Goal: Use online tool/utility

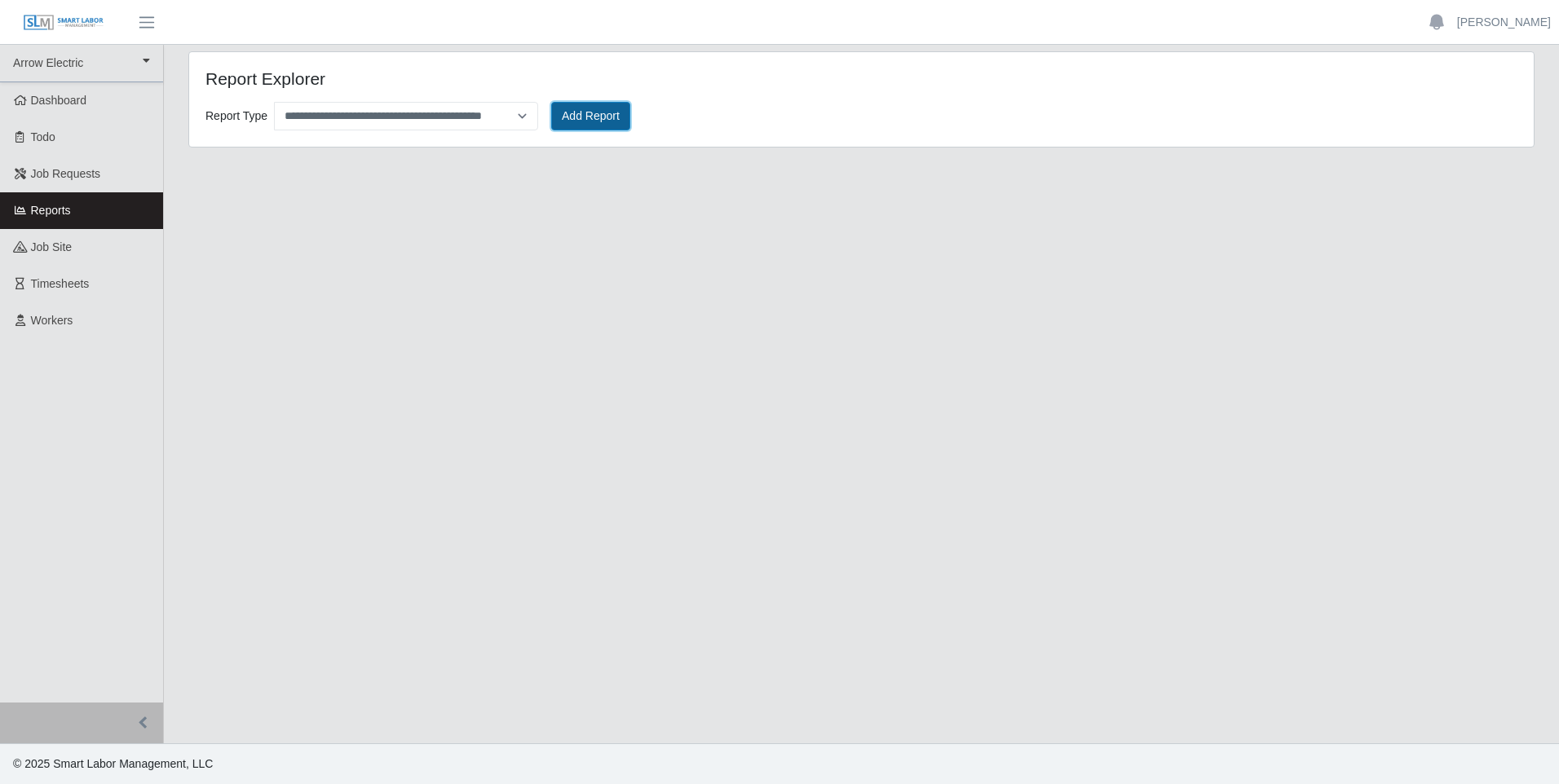
click at [594, 106] on button "Add Report" at bounding box center [591, 115] width 79 height 28
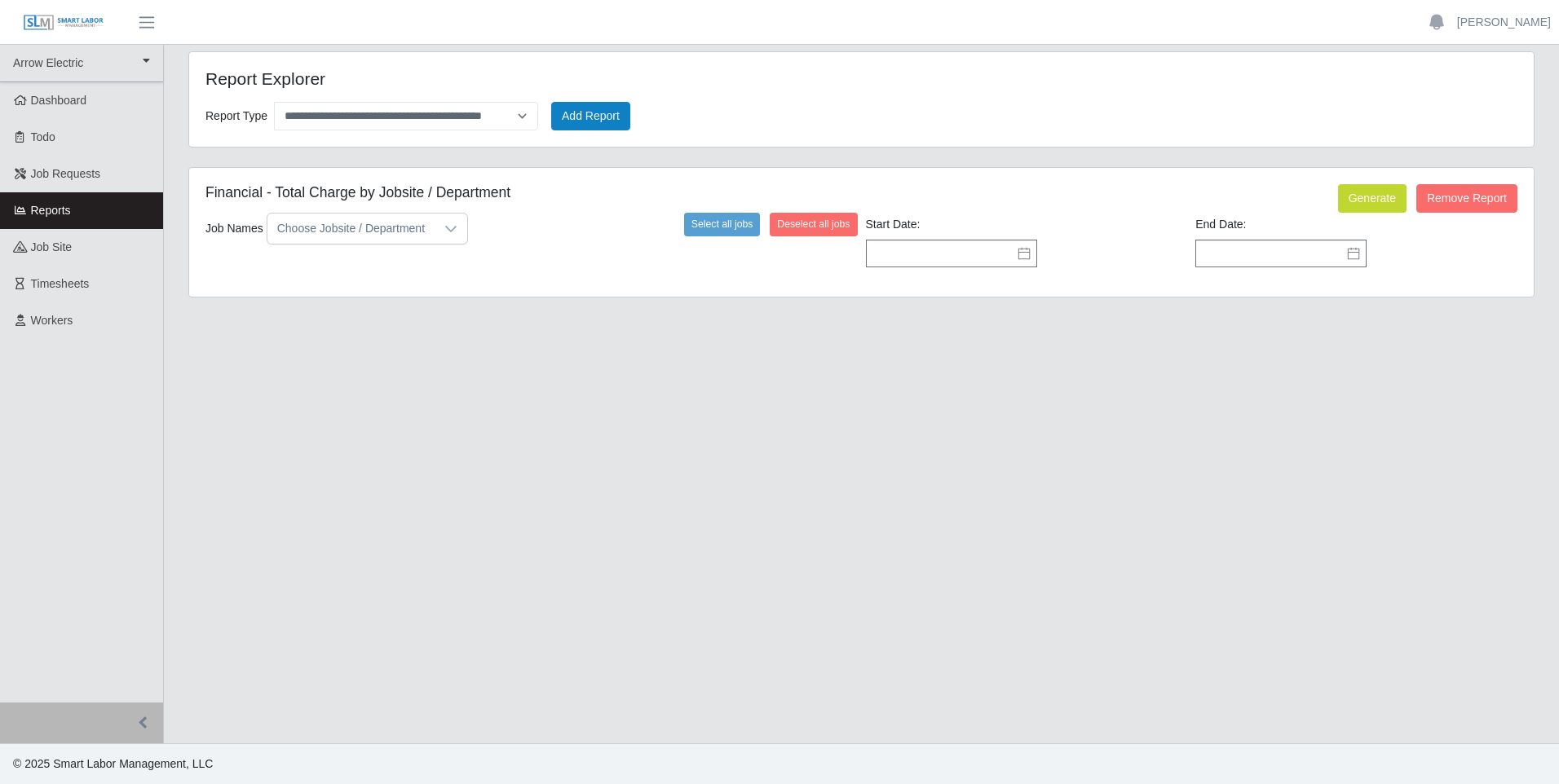
drag, startPoint x: 447, startPoint y: 231, endPoint x: 441, endPoint y: 244, distance: 14.3
click at [447, 232] on icon at bounding box center [450, 228] width 13 height 13
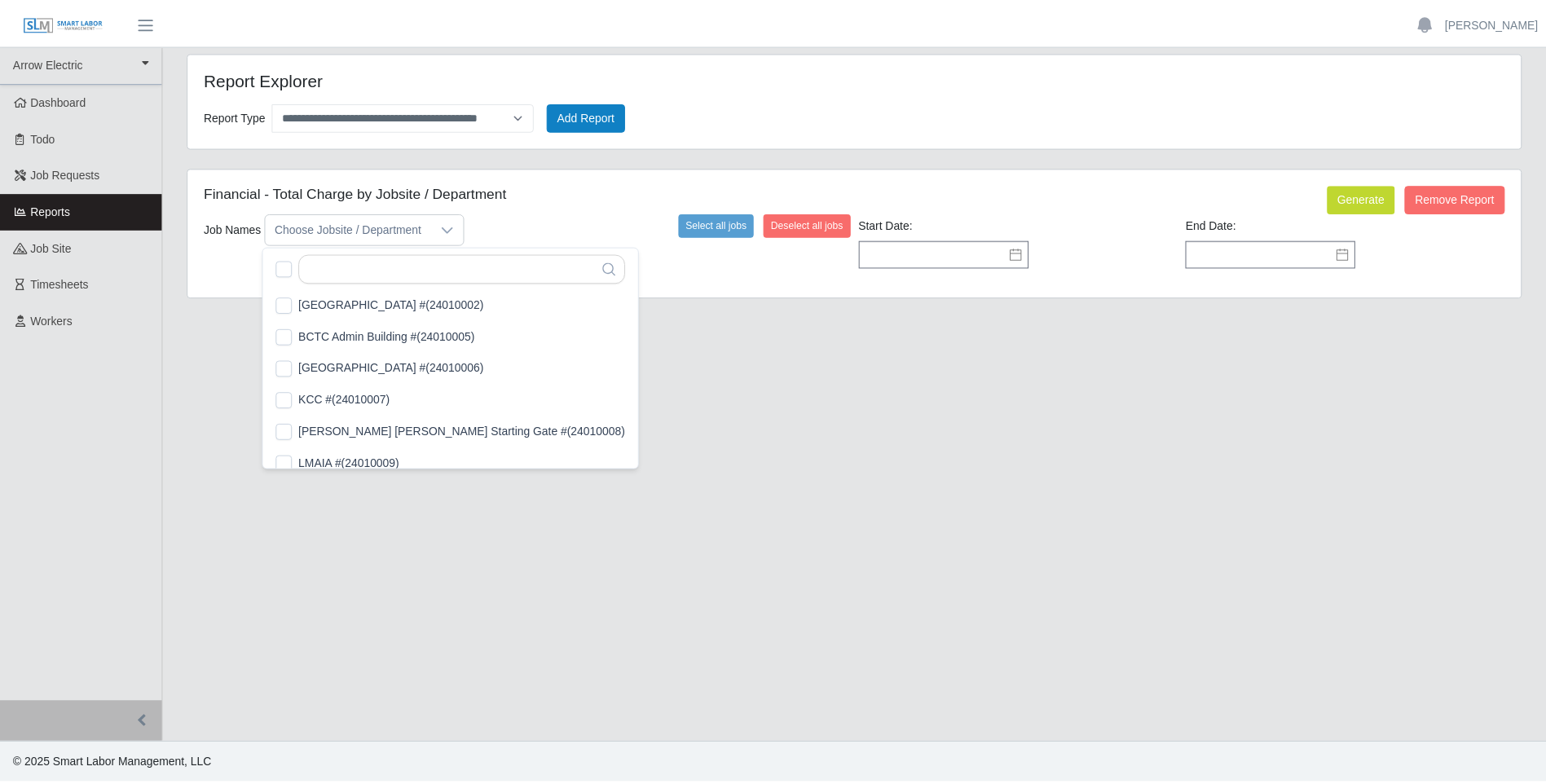
scroll to position [16, 11]
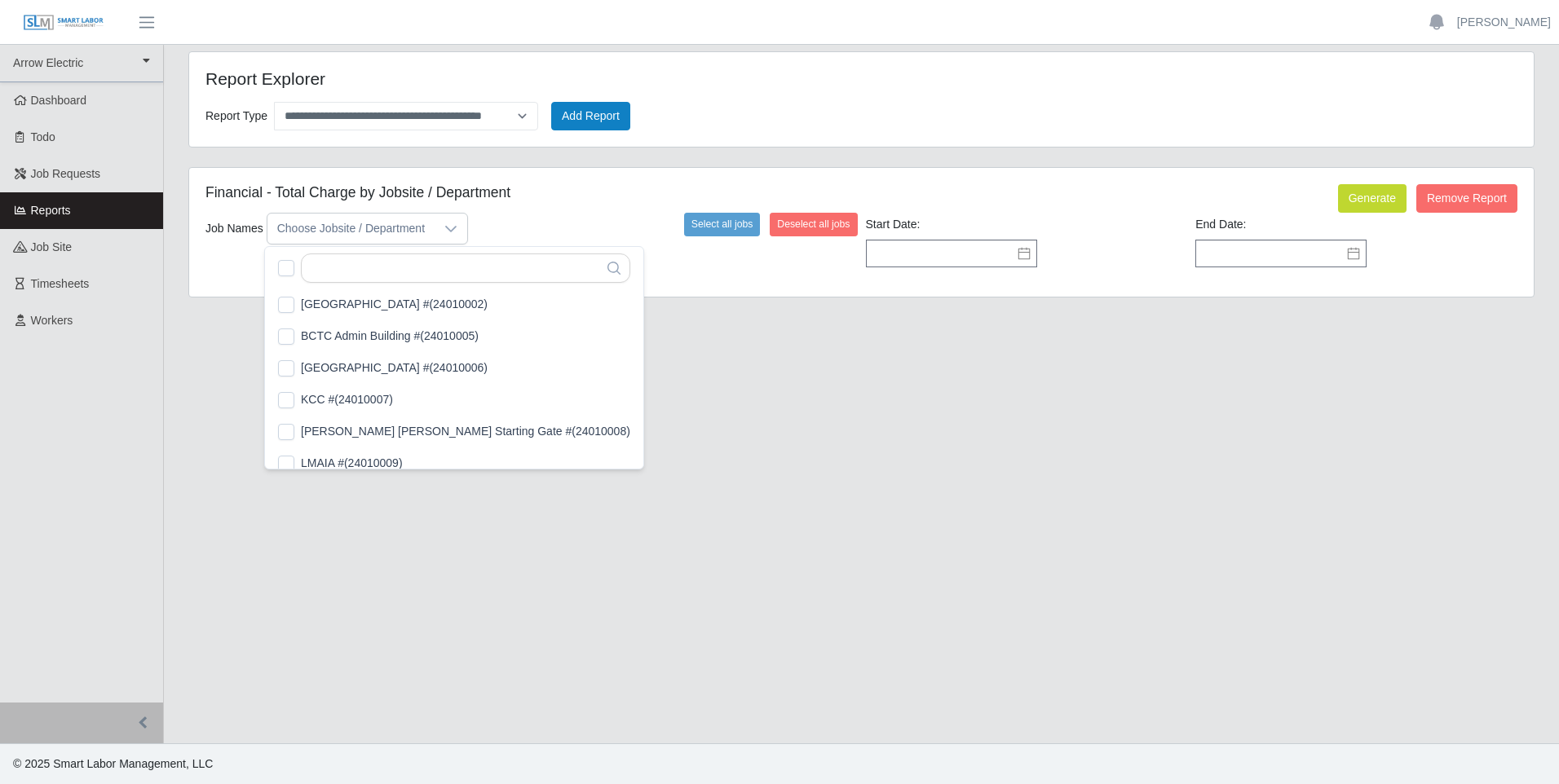
click at [451, 226] on icon at bounding box center [450, 228] width 13 height 13
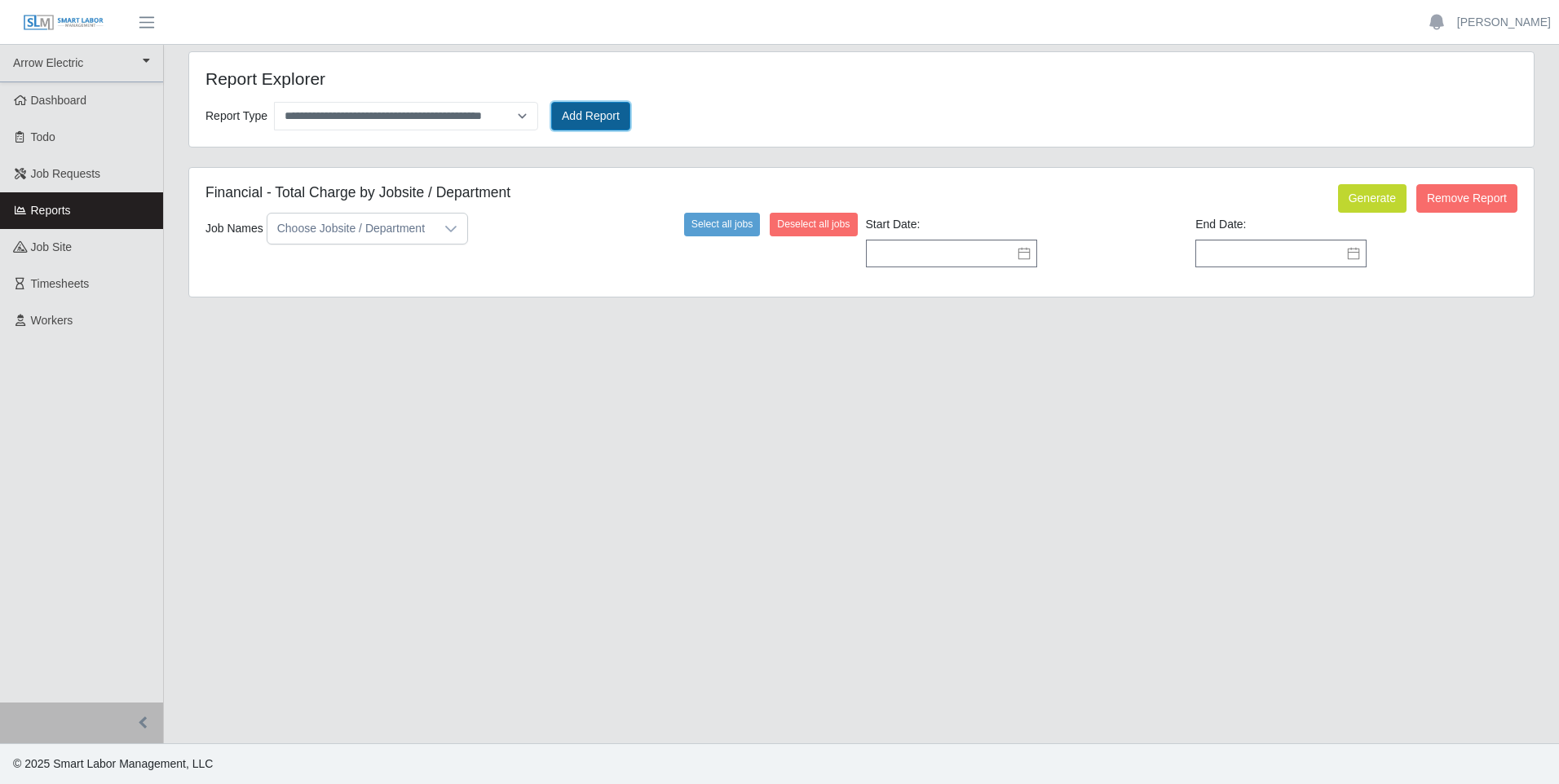
click at [560, 104] on button "Add Report" at bounding box center [591, 115] width 79 height 28
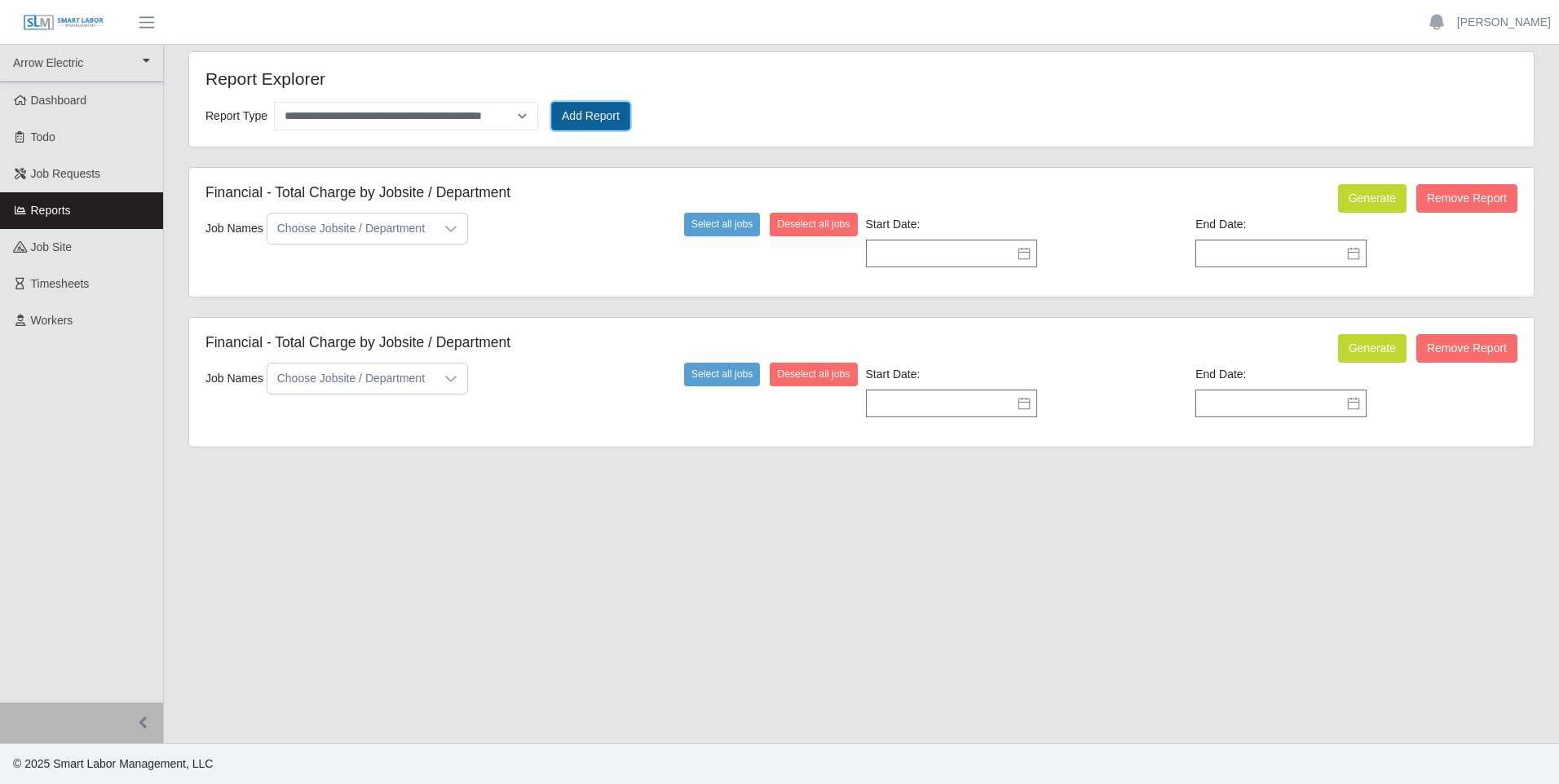
click at [560, 104] on button "Add Report" at bounding box center [591, 115] width 79 height 28
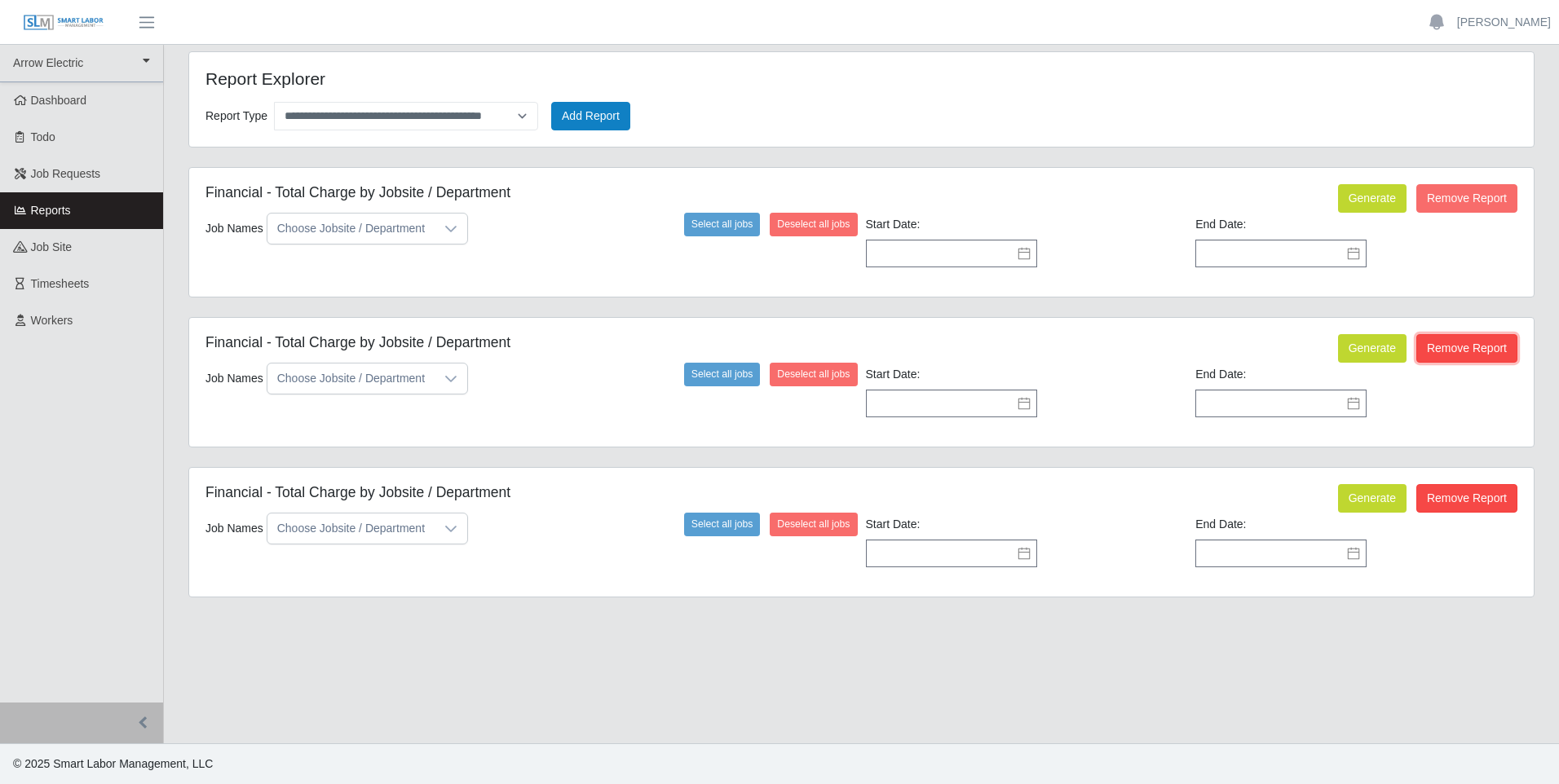
click at [1473, 337] on button "Remove Report" at bounding box center [1467, 347] width 101 height 28
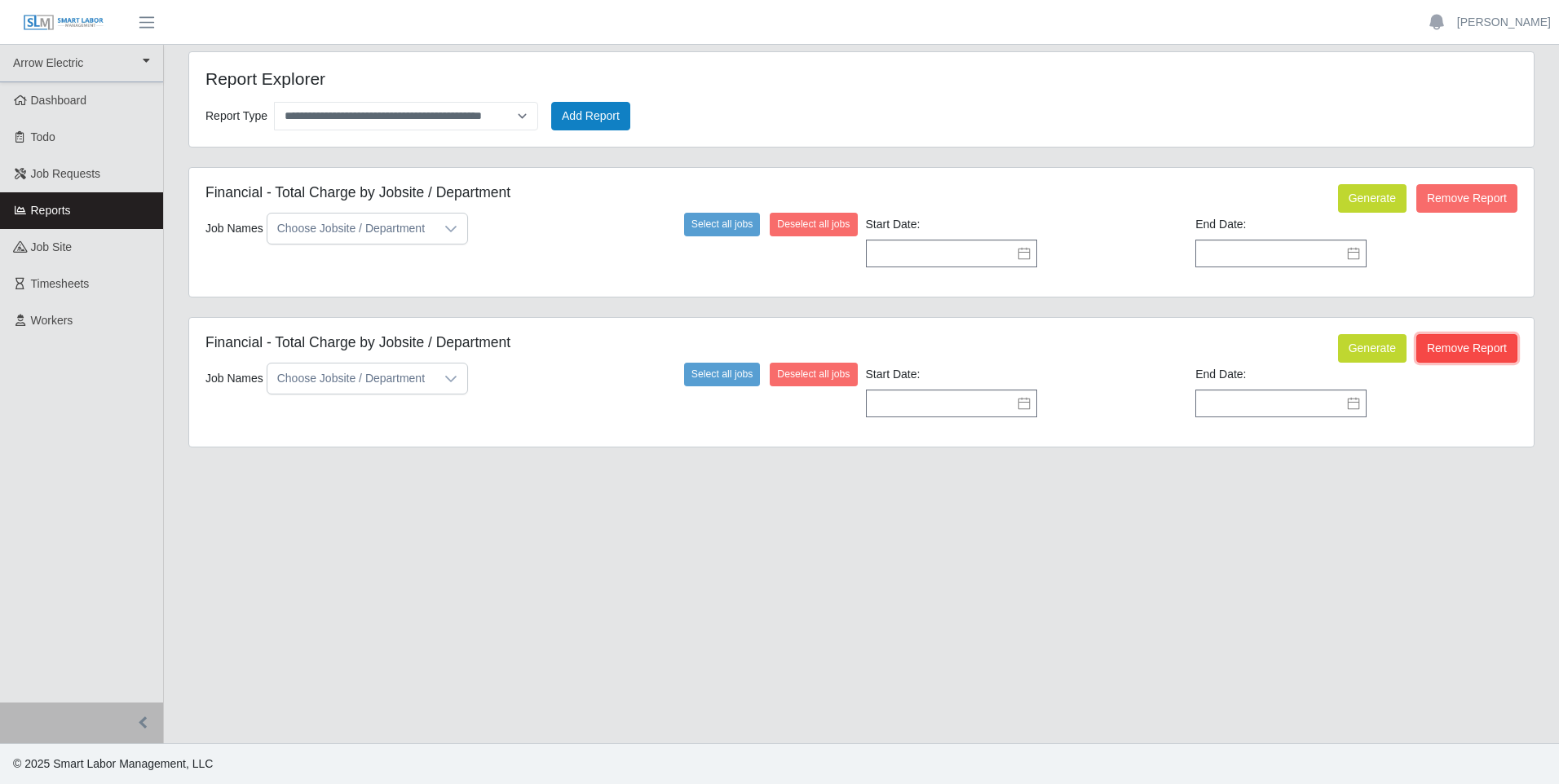
click at [1470, 345] on button "Remove Report" at bounding box center [1467, 347] width 101 height 28
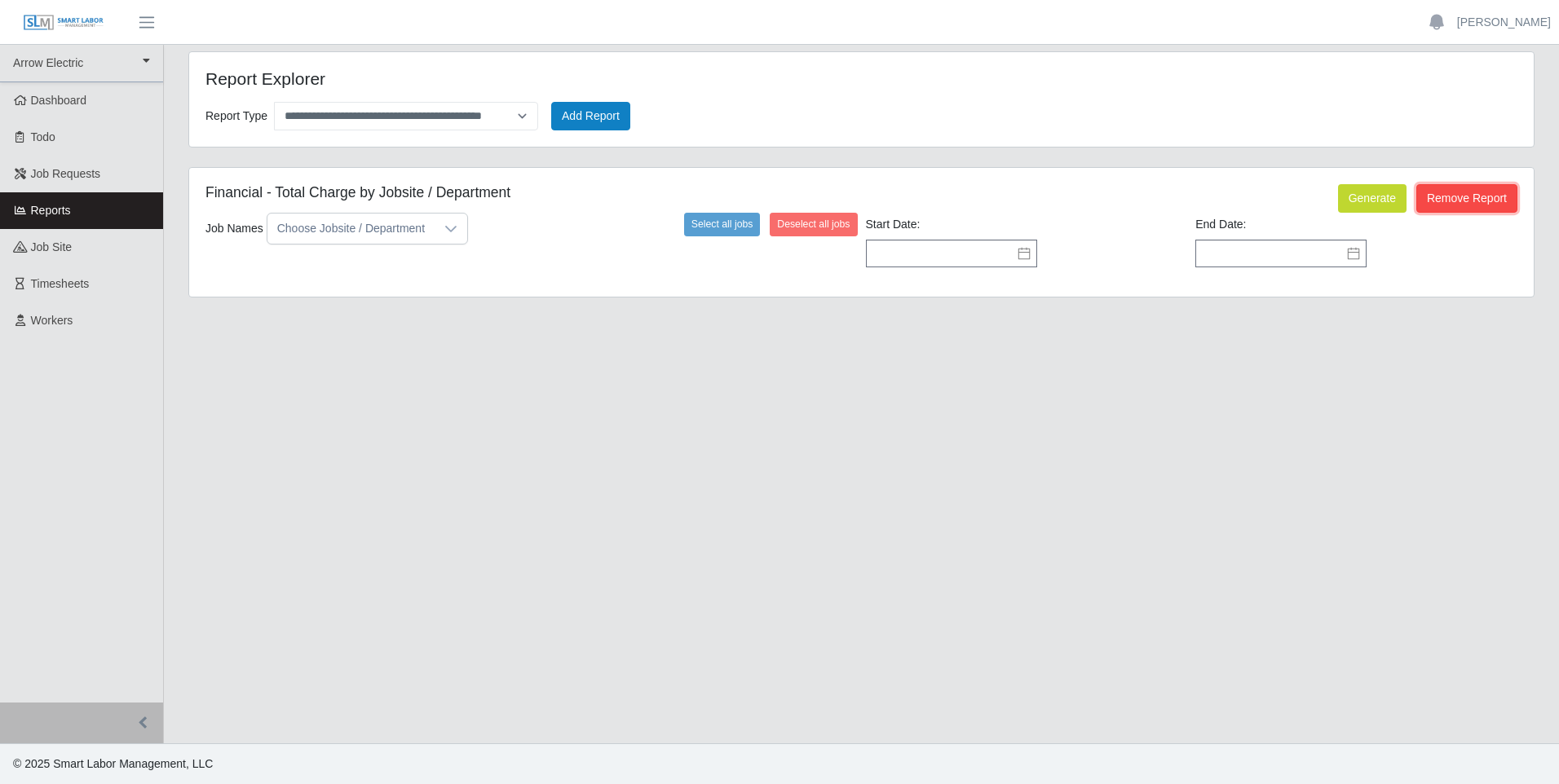
click at [1468, 185] on button "Remove Report" at bounding box center [1467, 197] width 101 height 28
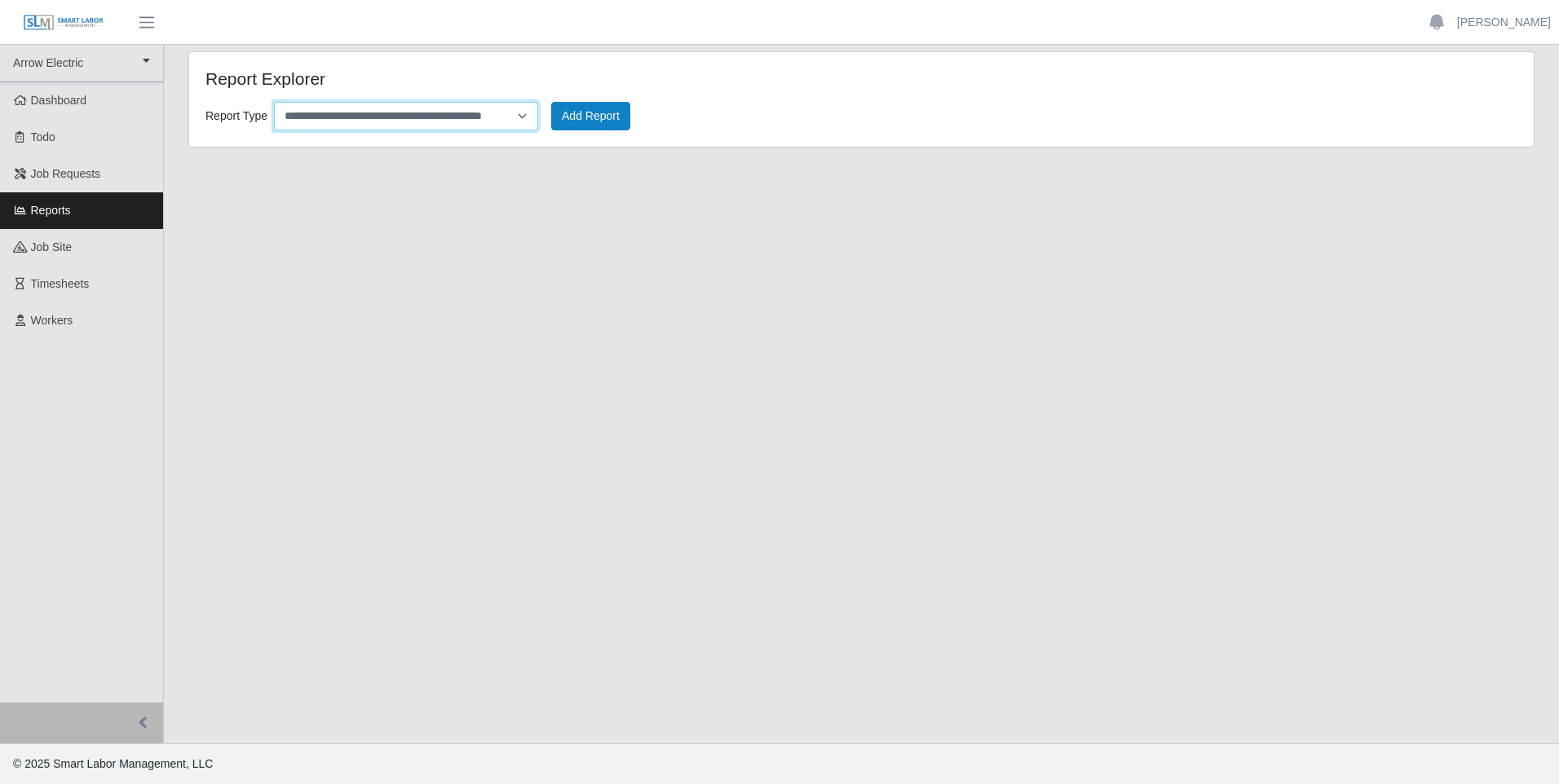
click at [519, 114] on select "**********" at bounding box center [406, 115] width 264 height 28
select select "**********"
click at [274, 102] on select "**********" at bounding box center [406, 115] width 264 height 28
click at [581, 107] on button "Add Report" at bounding box center [591, 115] width 79 height 28
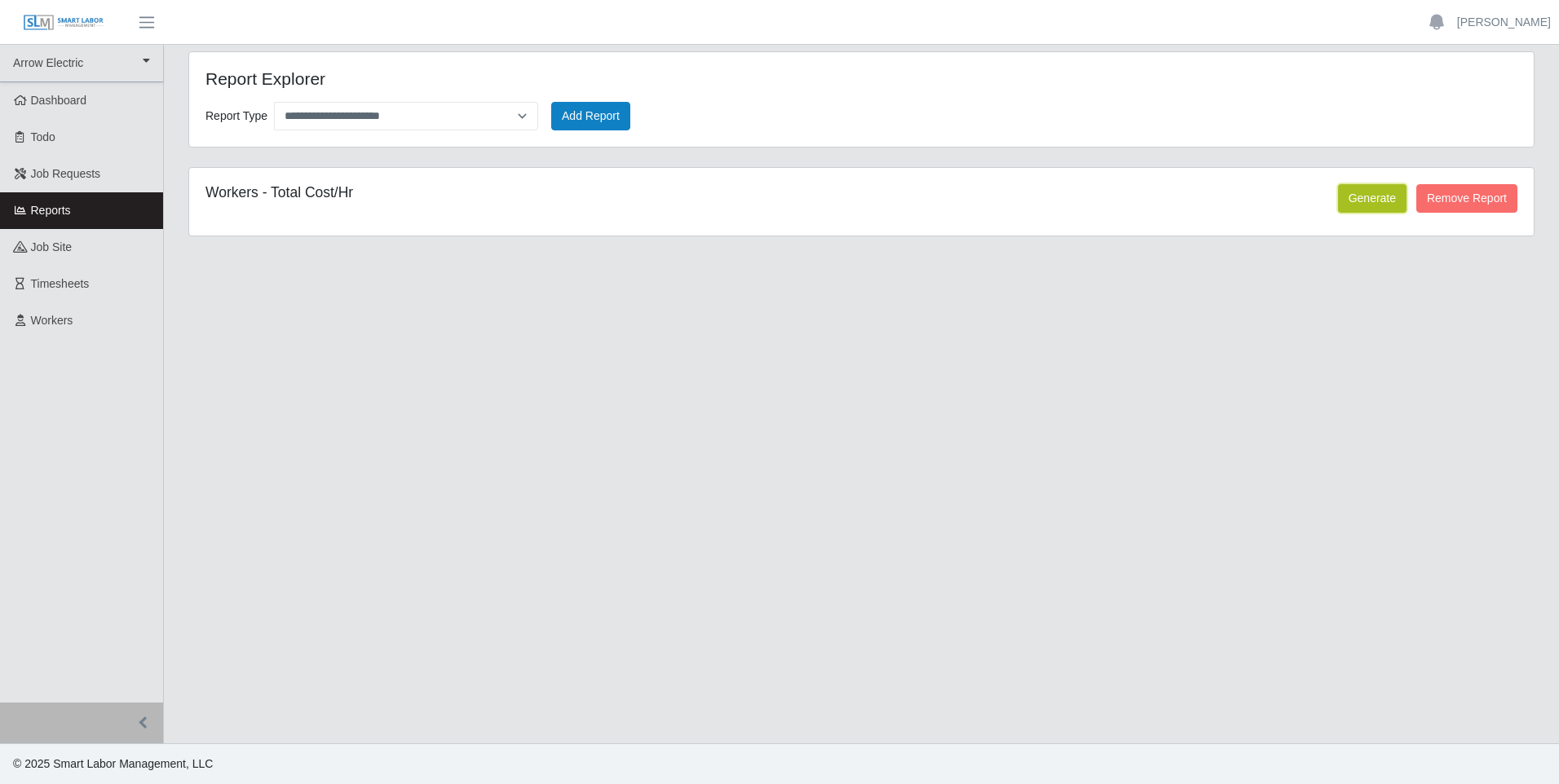
click at [1370, 198] on button "Generate" at bounding box center [1372, 197] width 69 height 28
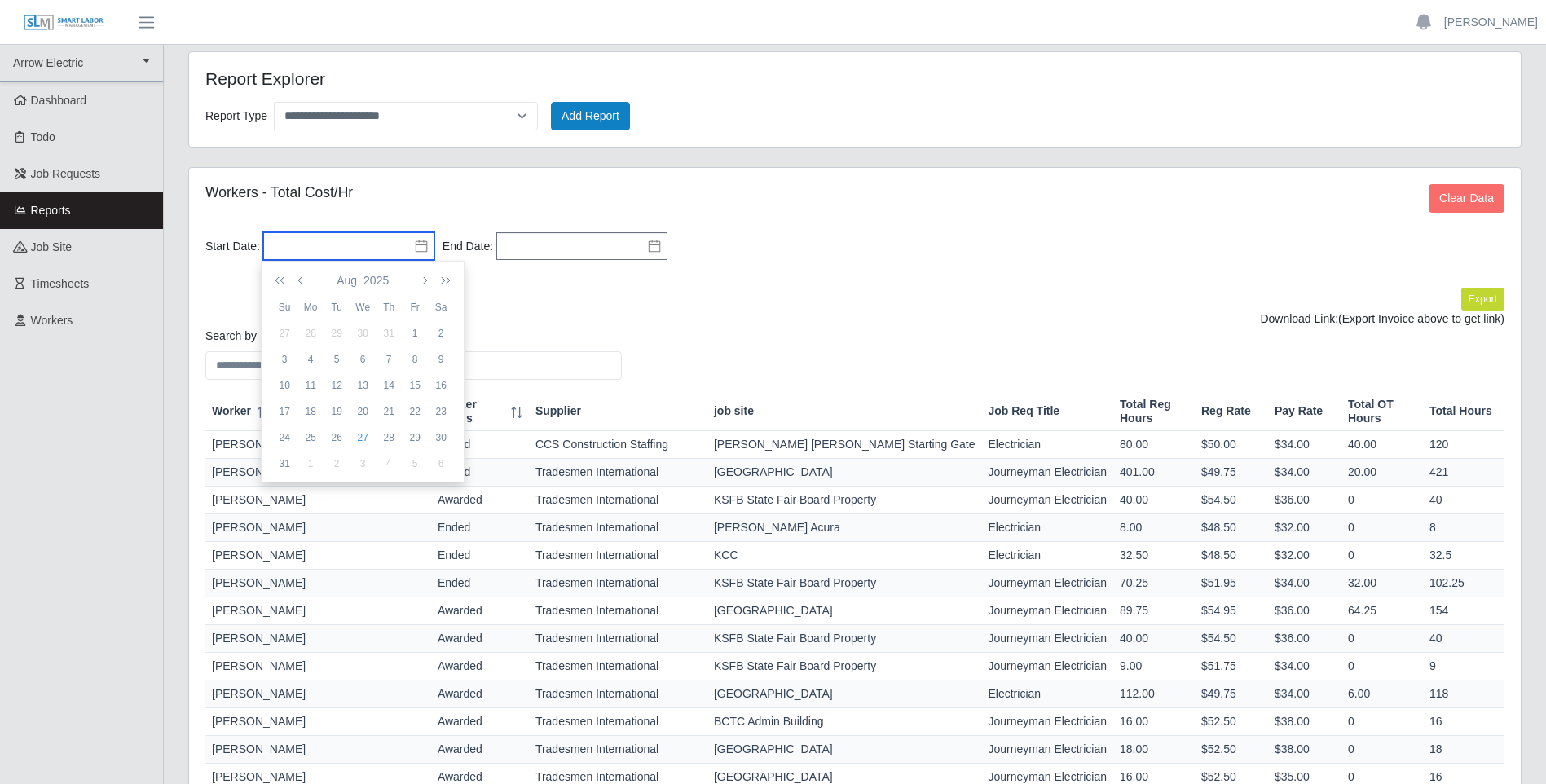
click at [345, 244] on input "text" at bounding box center [349, 246] width 171 height 28
click at [278, 280] on icon "button" at bounding box center [283, 280] width 16 height 13
click at [444, 278] on icon "button" at bounding box center [442, 280] width 16 height 13
click at [303, 280] on icon "button" at bounding box center [301, 280] width 8 height 13
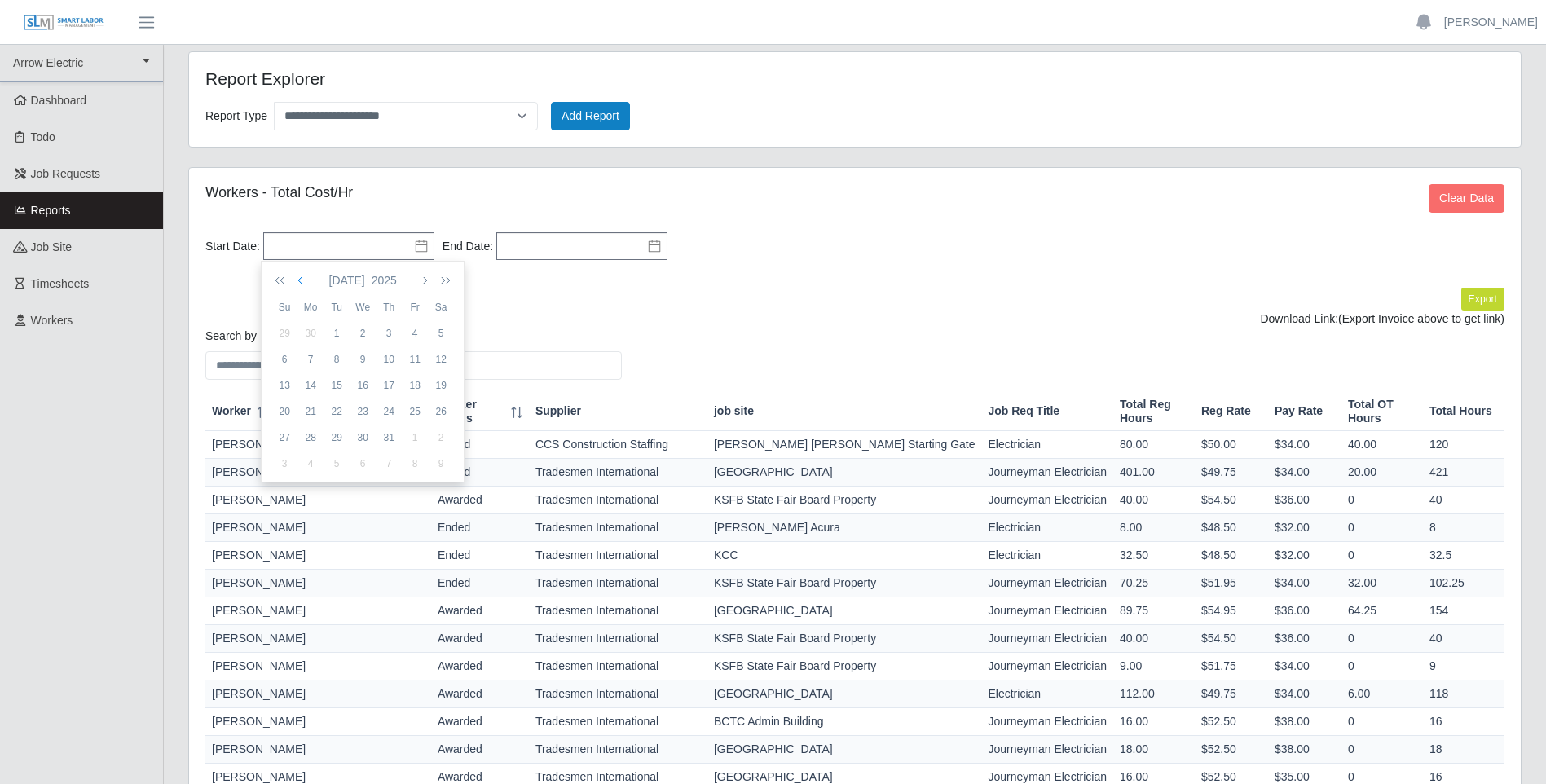
click at [303, 280] on icon "button" at bounding box center [301, 280] width 8 height 13
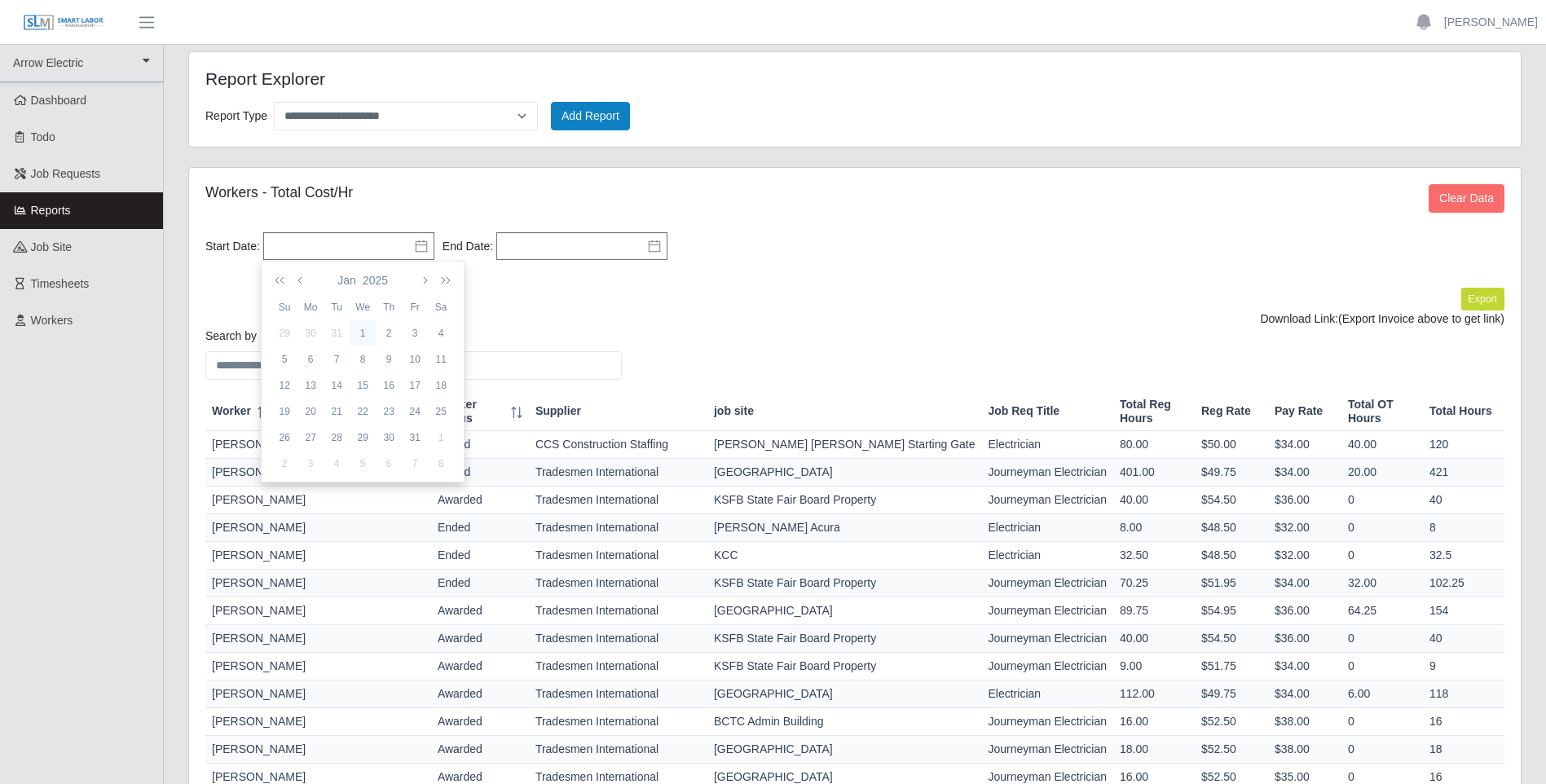
click at [353, 338] on div "1" at bounding box center [362, 333] width 26 height 15
click at [648, 253] on icon at bounding box center [653, 246] width 13 height 13
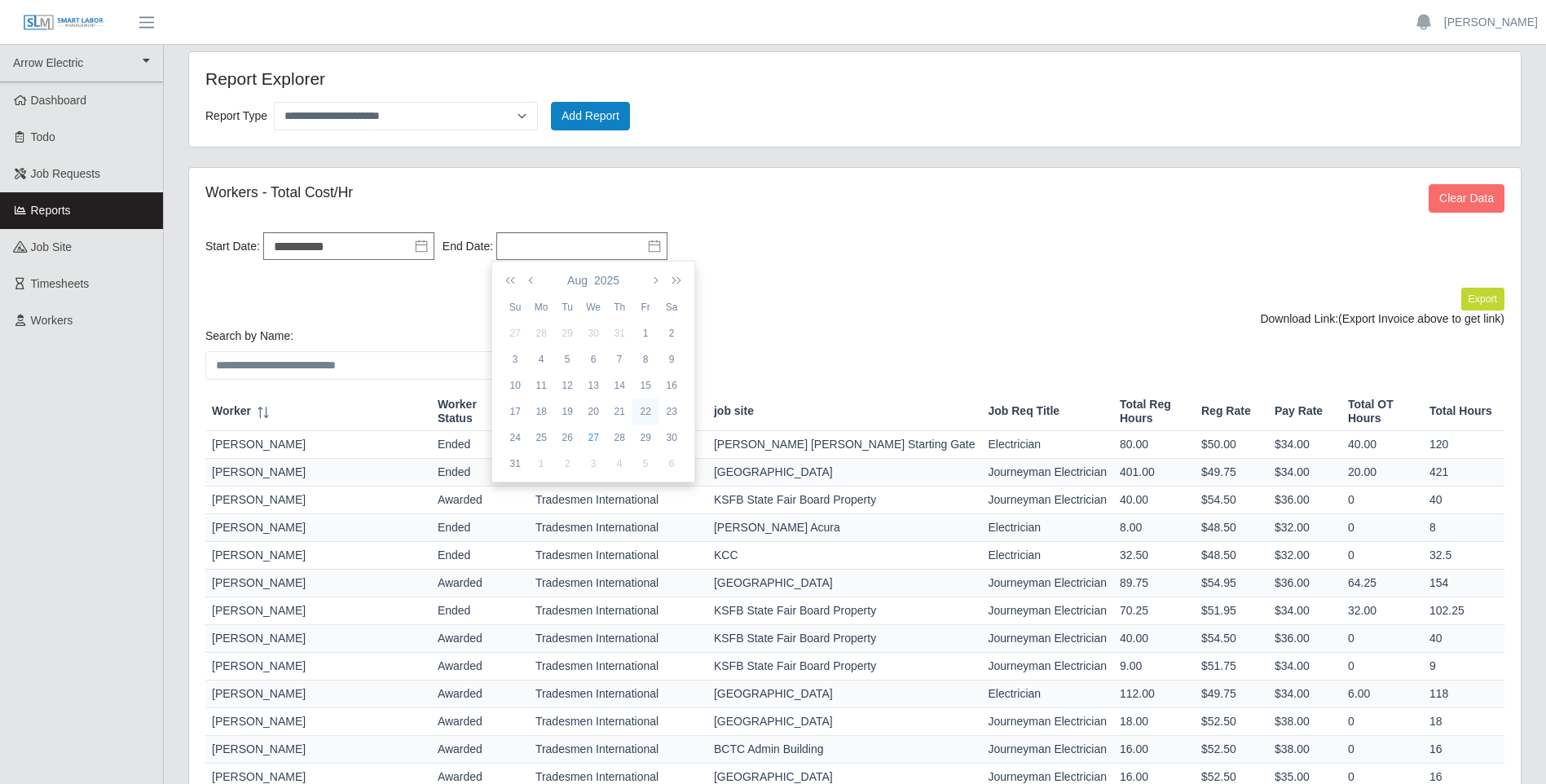
click at [648, 407] on div "22" at bounding box center [645, 411] width 26 height 15
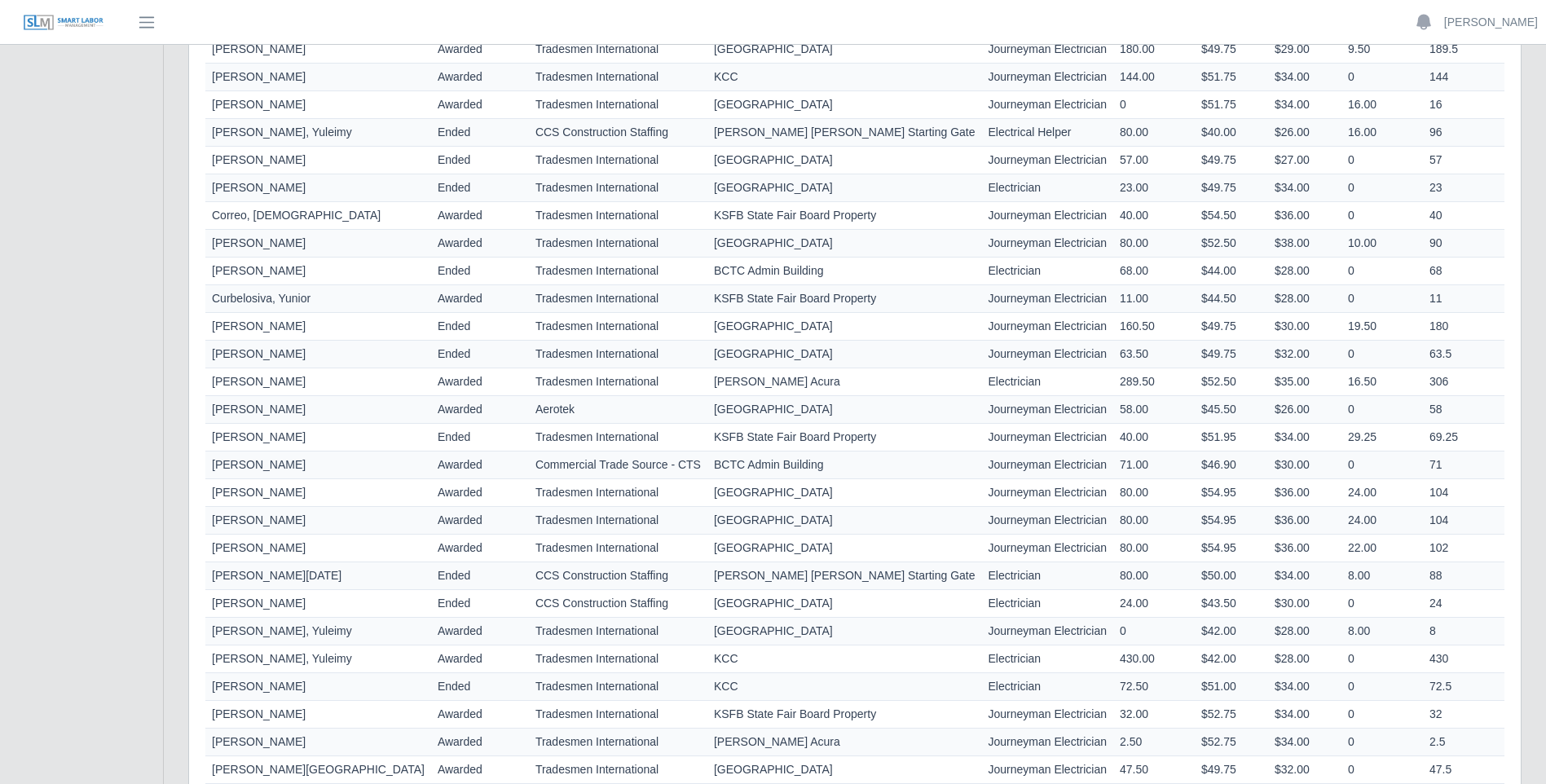
scroll to position [896, 0]
click at [312, 459] on td "[PERSON_NAME]" at bounding box center [318, 463] width 226 height 28
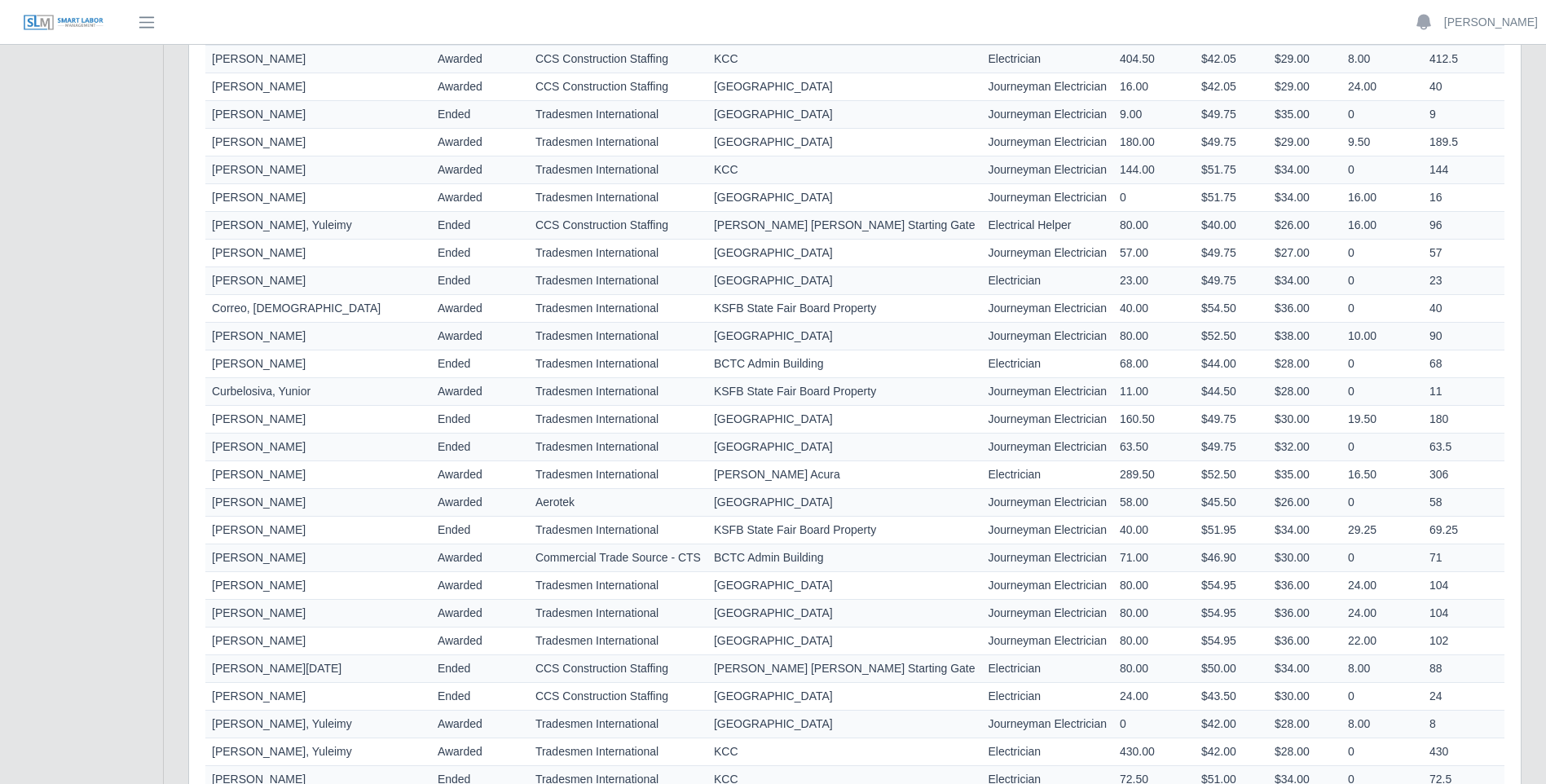
scroll to position [815, 0]
